Goal: Task Accomplishment & Management: Manage account settings

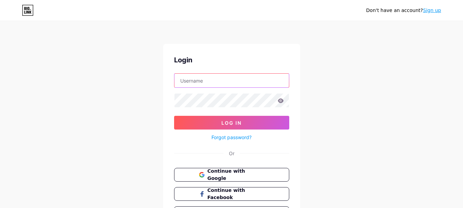
click at [215, 80] on input "text" at bounding box center [232, 81] width 115 height 14
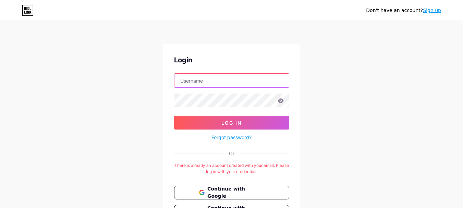
click at [182, 78] on input "text" at bounding box center [232, 81] width 115 height 14
type input "[EMAIL_ADDRESS][DOMAIN_NAME]"
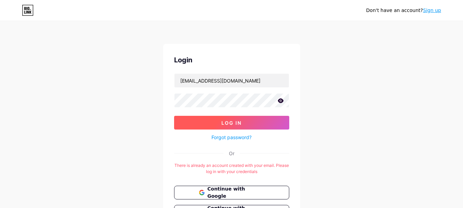
click at [250, 121] on button "Log In" at bounding box center [231, 123] width 115 height 14
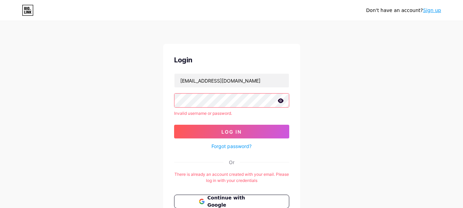
click at [280, 100] on icon at bounding box center [281, 100] width 6 height 5
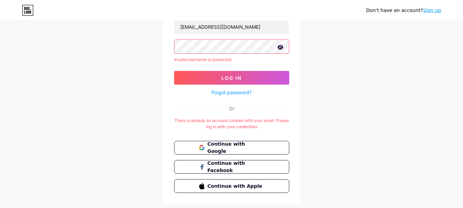
scroll to position [71, 0]
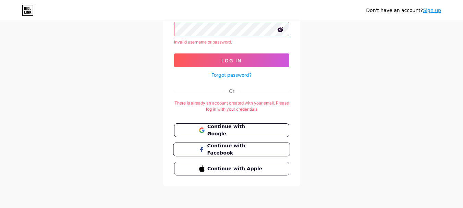
click at [248, 149] on span "Continue with Facebook" at bounding box center [235, 149] width 57 height 15
